Goal: Check status: Check status

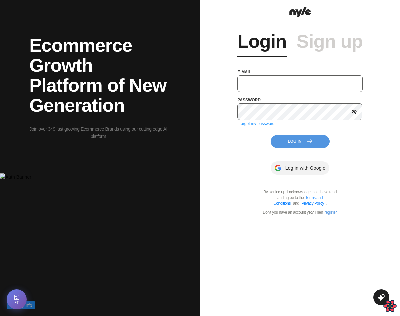
click at [276, 78] on input "text" at bounding box center [299, 83] width 125 height 17
type input "test@test.ru"
click at [295, 144] on button "Log In" at bounding box center [300, 141] width 59 height 13
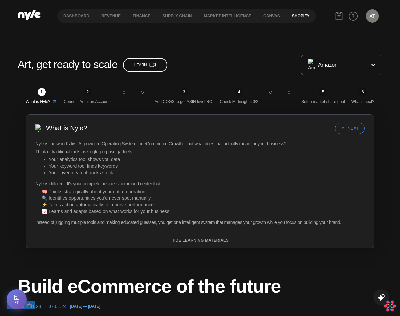
click at [297, 16] on button "Shopify" at bounding box center [301, 16] width 30 height 5
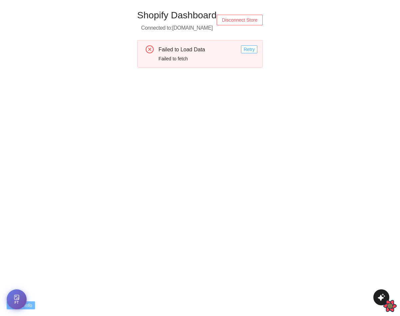
click at [255, 49] on span "Retry" at bounding box center [249, 49] width 11 height 7
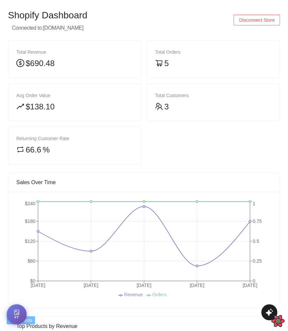
click at [75, 65] on div "$690.48" at bounding box center [74, 63] width 117 height 13
